Goal: Book appointment/travel/reservation

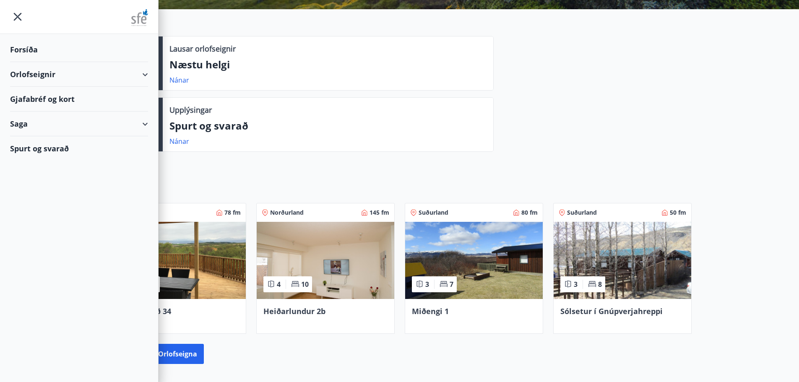
scroll to position [84, 0]
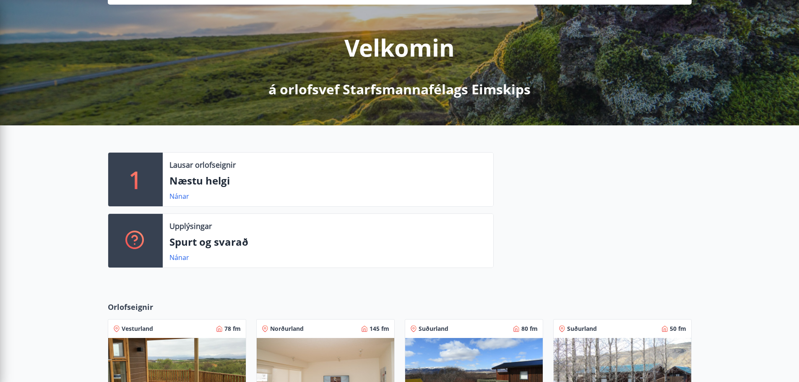
click at [520, 267] on div at bounding box center [593, 213] width 198 height 123
click at [184, 195] on link "Nánar" at bounding box center [180, 196] width 20 height 9
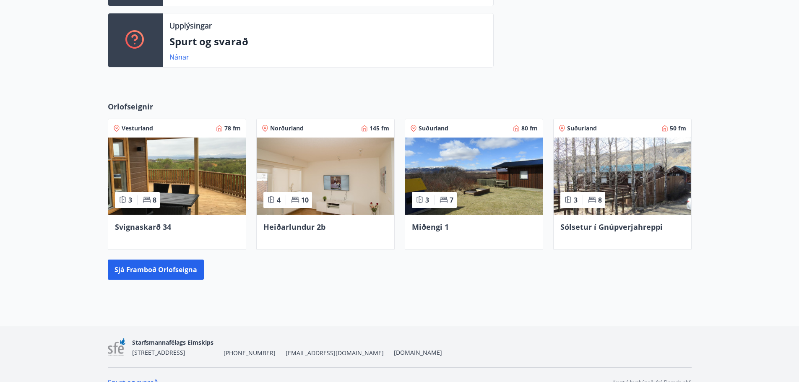
scroll to position [300, 0]
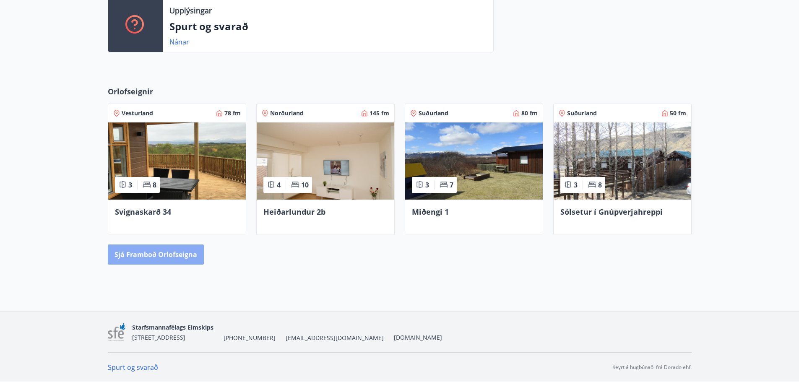
click at [168, 263] on button "Sjá framboð orlofseigna" at bounding box center [156, 255] width 96 height 20
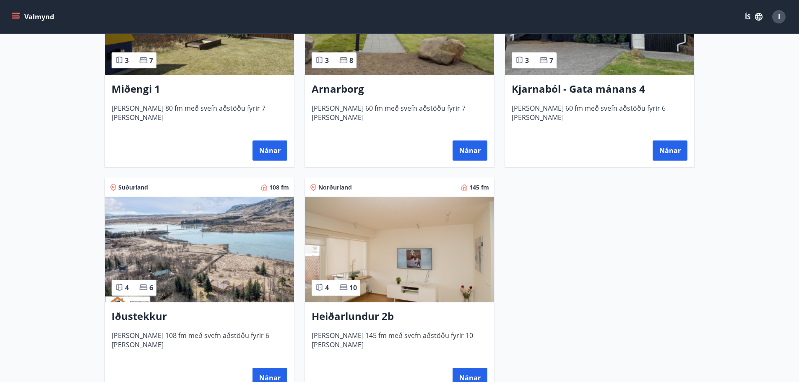
scroll to position [546, 0]
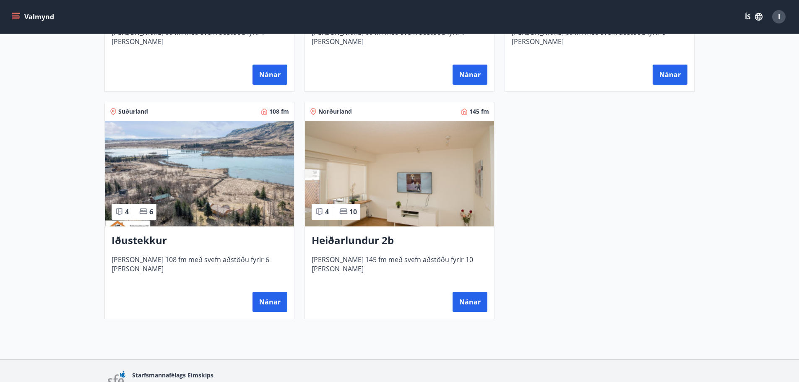
click at [219, 196] on img at bounding box center [199, 174] width 189 height 106
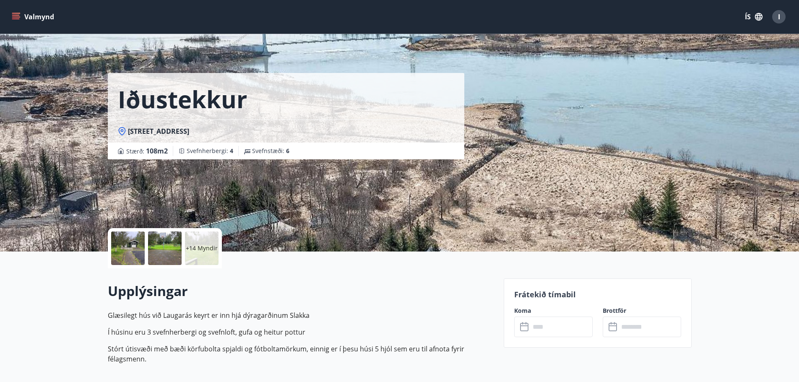
click at [37, 10] on button "Valmynd" at bounding box center [33, 16] width 47 height 15
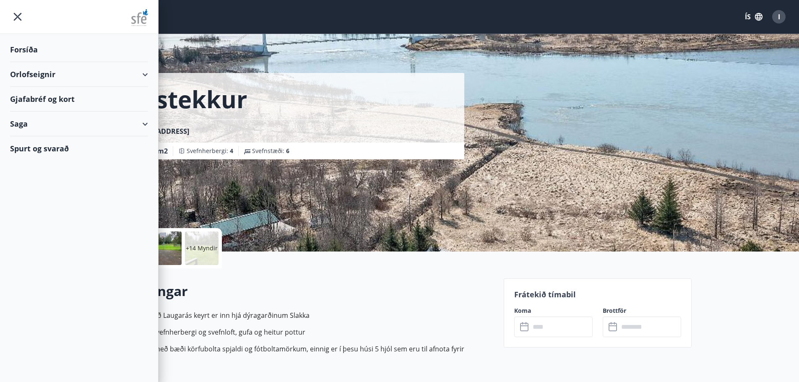
click at [35, 77] on div "Orlofseignir" at bounding box center [79, 74] width 138 height 25
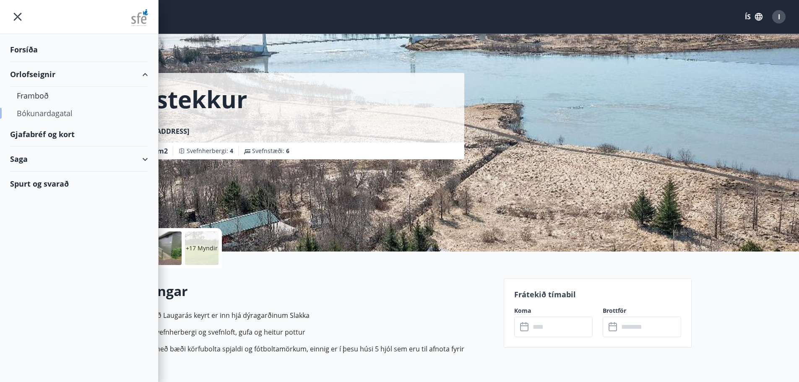
click at [37, 113] on div "Bókunardagatal" at bounding box center [79, 113] width 125 height 18
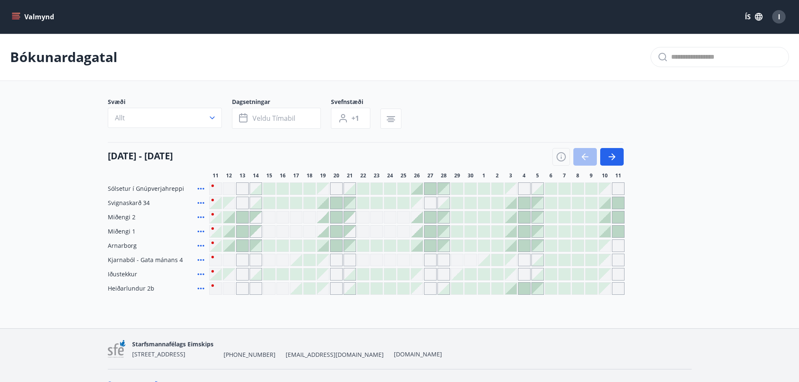
click at [333, 245] on div at bounding box center [337, 246] width 12 height 12
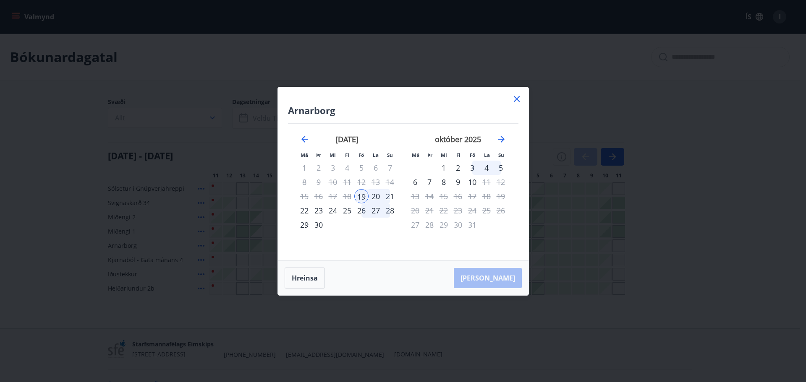
click at [517, 98] on icon at bounding box center [517, 99] width 10 height 10
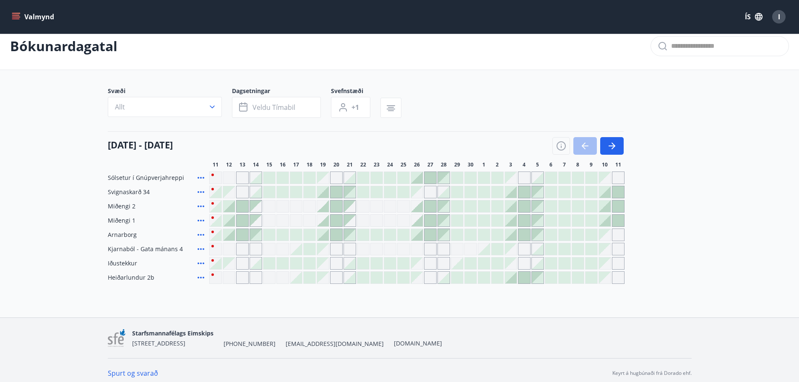
scroll to position [17, 0]
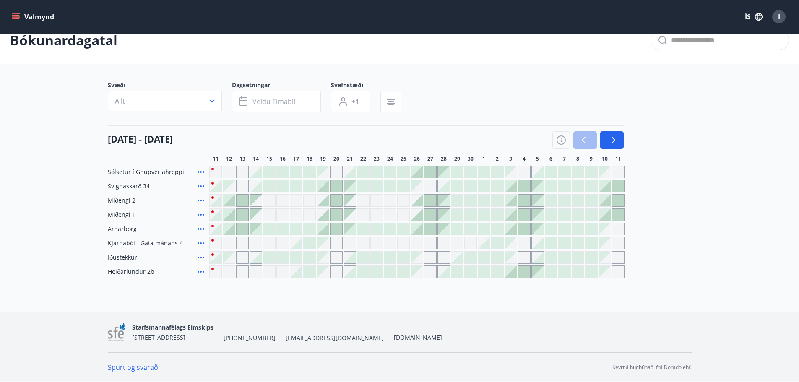
click at [606, 261] on div "Gráir dagar eru ekki bókanlegir" at bounding box center [605, 258] width 12 height 12
click at [616, 137] on icon "button" at bounding box center [612, 140] width 10 height 10
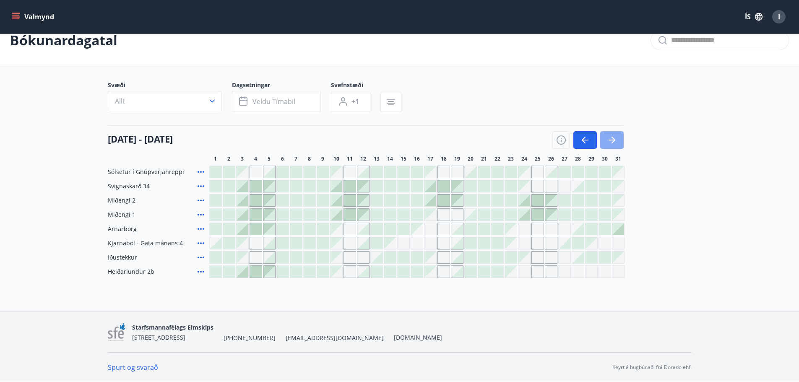
click at [618, 139] on button "button" at bounding box center [611, 140] width 23 height 18
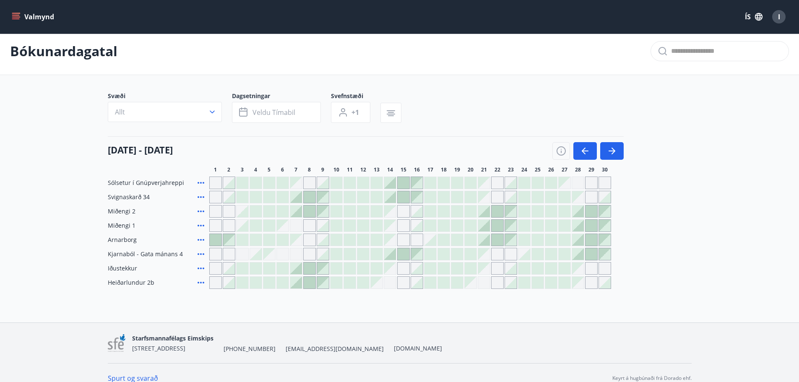
scroll to position [0, 0]
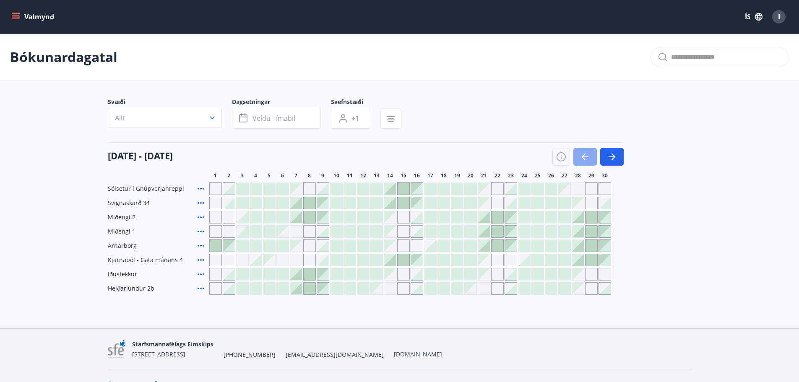
click at [580, 155] on icon "button" at bounding box center [585, 157] width 10 height 10
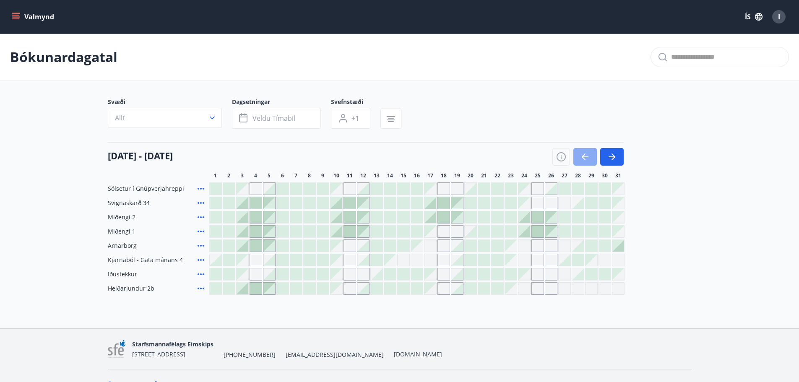
click at [580, 155] on icon "button" at bounding box center [585, 157] width 10 height 10
